Goal: Task Accomplishment & Management: Manage account settings

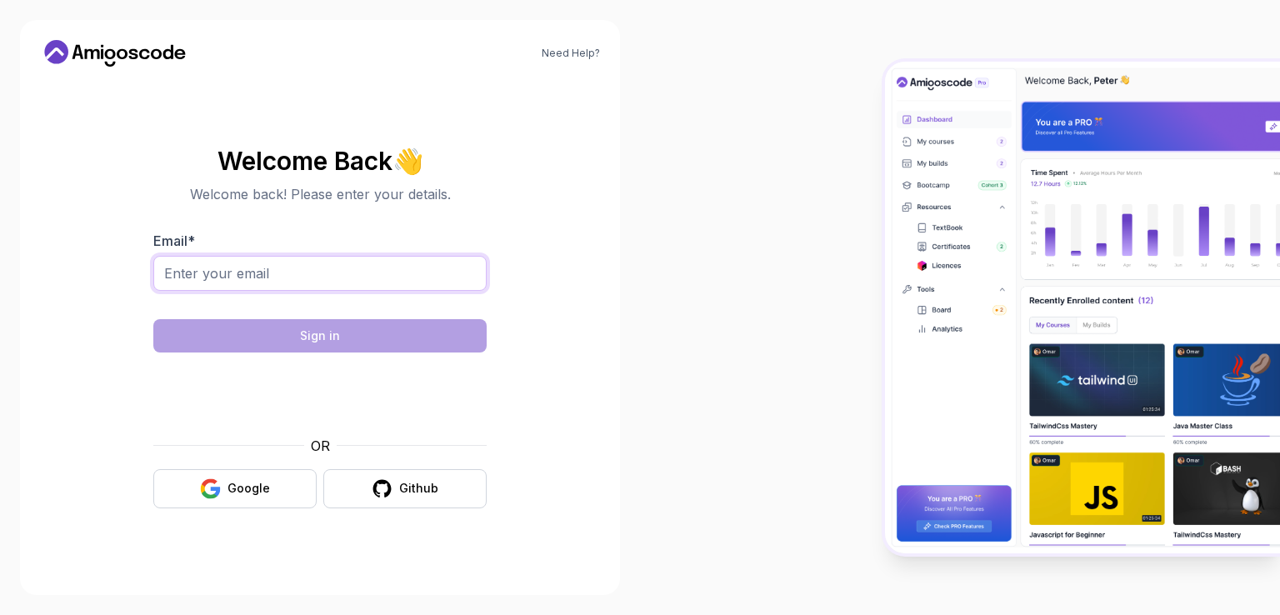
click at [268, 264] on input "Email *" at bounding box center [319, 273] width 333 height 35
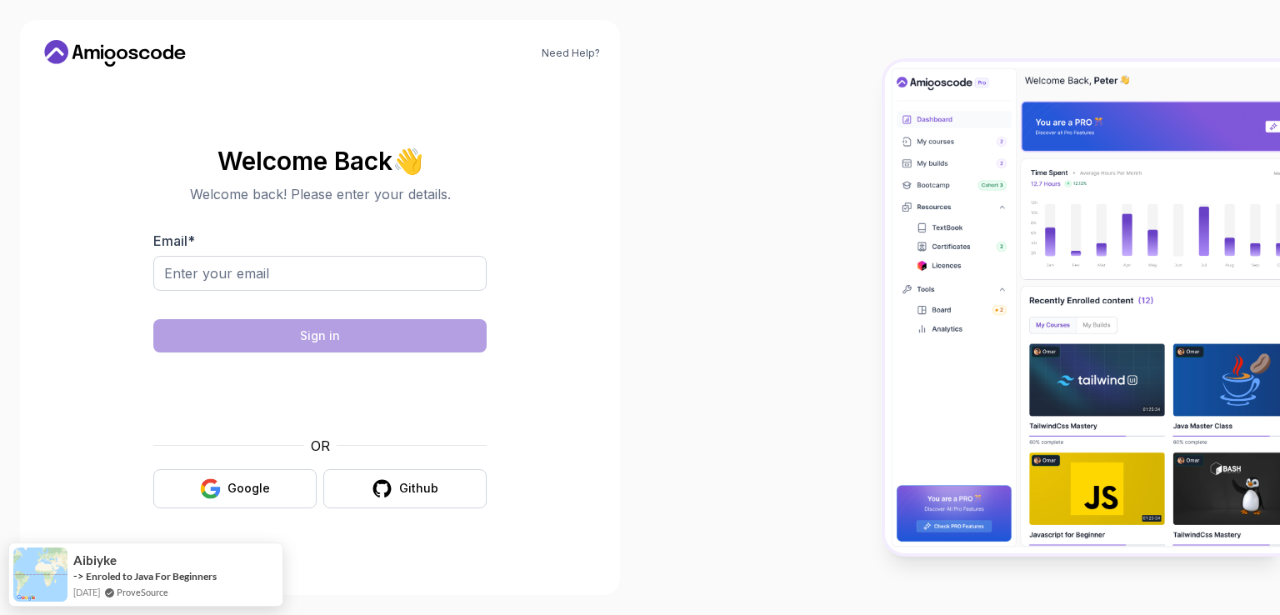
click at [312, 291] on div at bounding box center [319, 282] width 333 height 53
click at [294, 272] on input "Email *" at bounding box center [319, 273] width 333 height 35
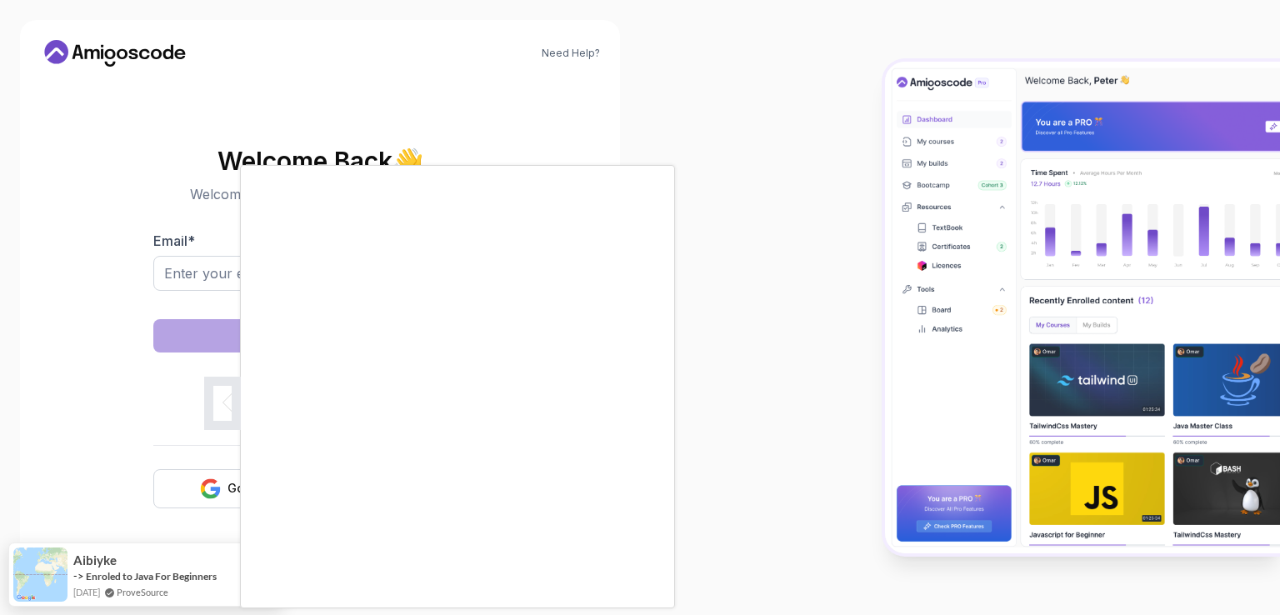
click at [283, 107] on div at bounding box center [640, 307] width 1280 height 615
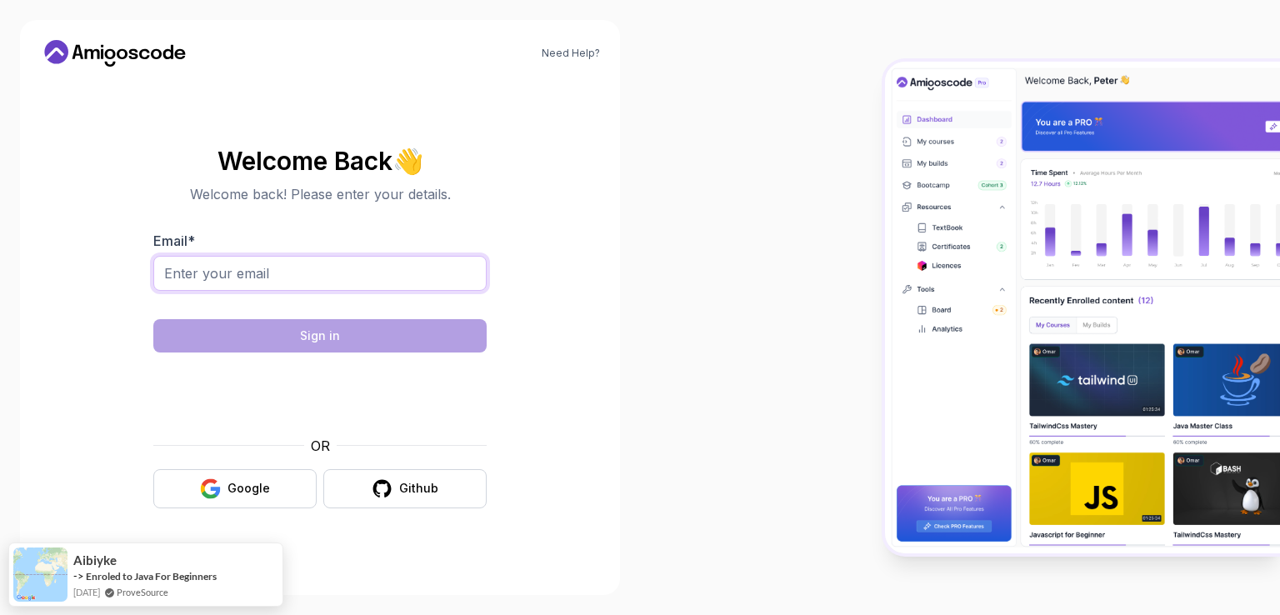
click at [242, 281] on input "Email *" at bounding box center [319, 273] width 333 height 35
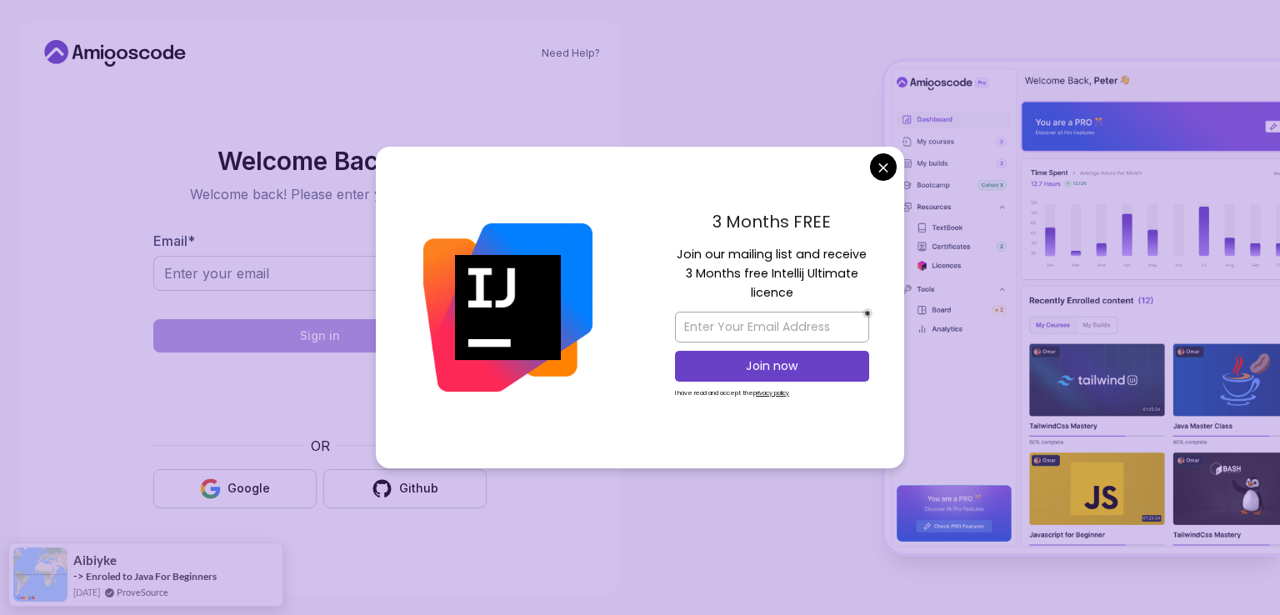
click at [886, 161] on body "Need Help? Welcome Back 👋 Welcome back! Please enter your details. Email * Sign…" at bounding box center [640, 307] width 1280 height 615
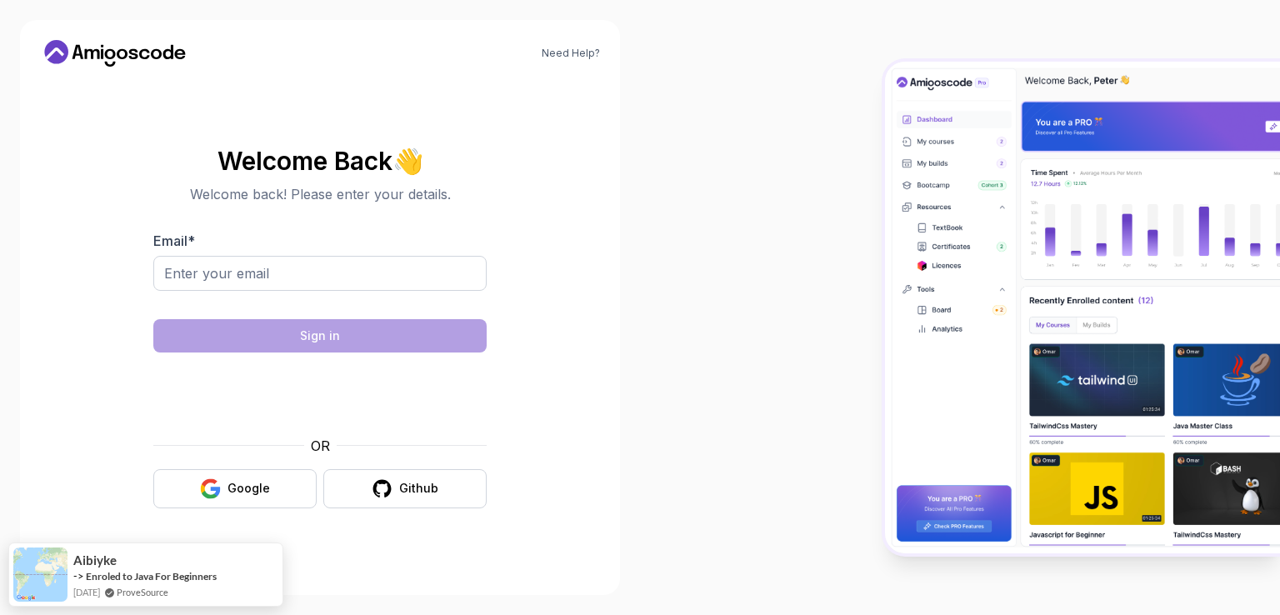
click at [236, 294] on div at bounding box center [319, 301] width 333 height 15
click at [251, 279] on input "Email *" at bounding box center [319, 273] width 333 height 35
click at [243, 267] on input "Email *" at bounding box center [319, 273] width 333 height 35
click at [260, 274] on input "Email *" at bounding box center [319, 273] width 333 height 35
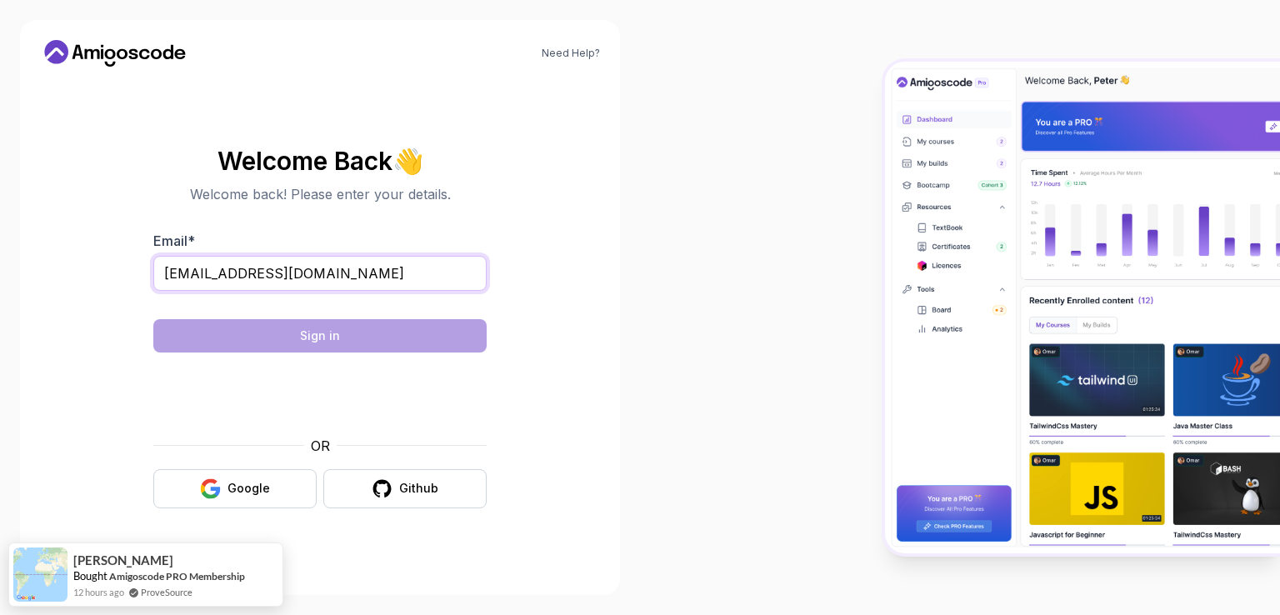
type input "pableras_25@hotmail.com"
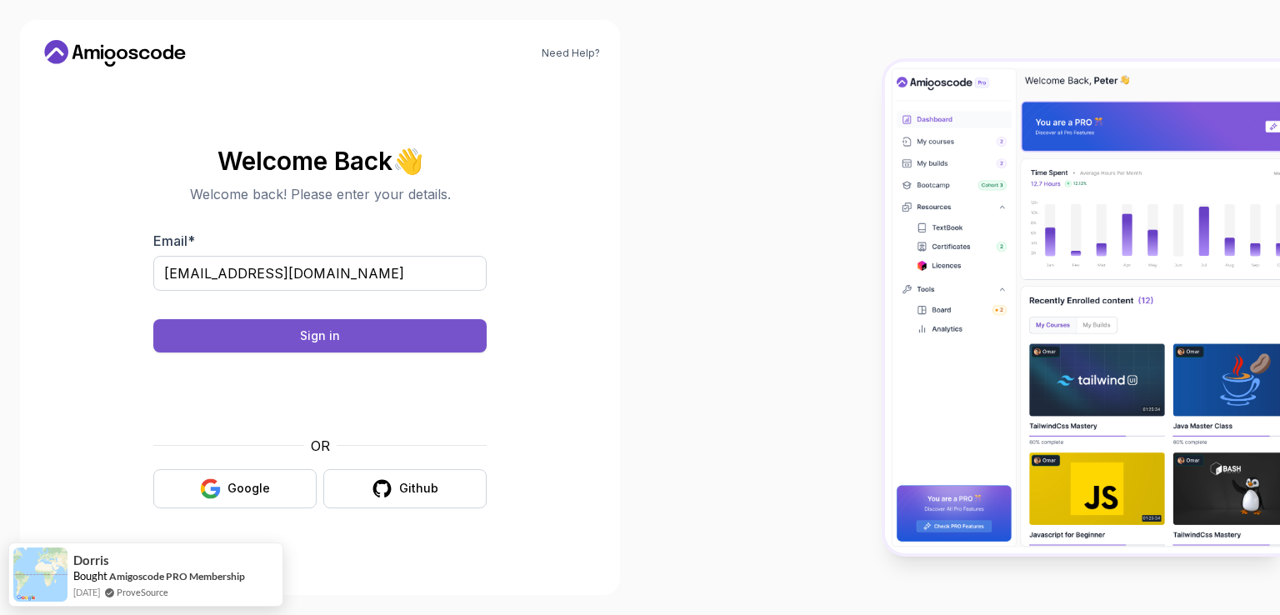
click at [317, 344] on button "Sign in" at bounding box center [319, 335] width 333 height 33
